Goal: Navigation & Orientation: Find specific page/section

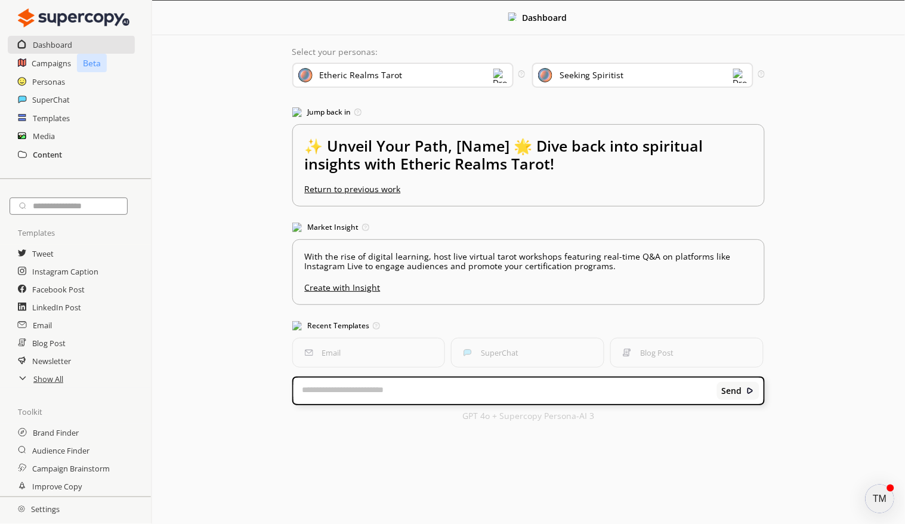
click at [50, 155] on h2 "Content" at bounding box center [47, 155] width 29 height 18
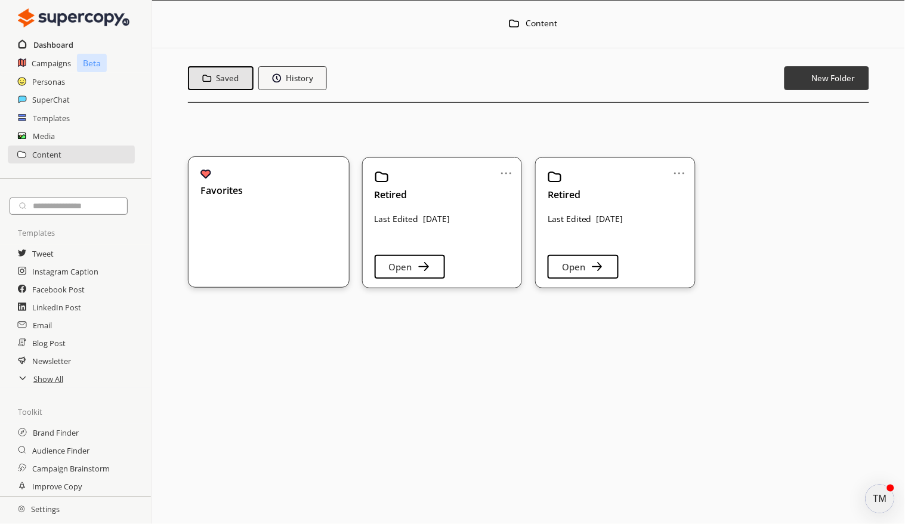
click at [44, 47] on h2 "Dashboard" at bounding box center [53, 45] width 40 height 18
